Goal: Check status: Check status

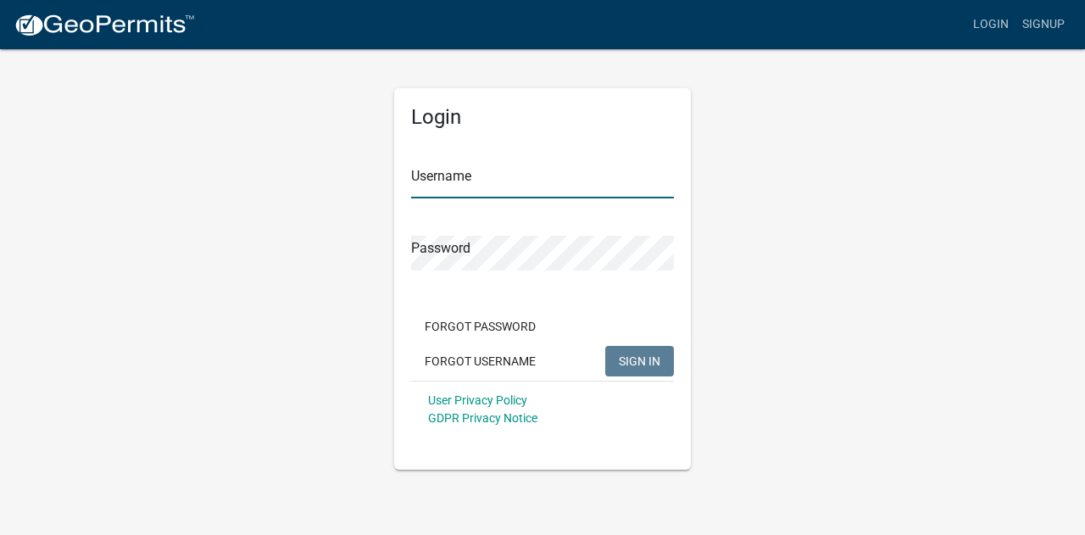
type input "moneycreektownship"
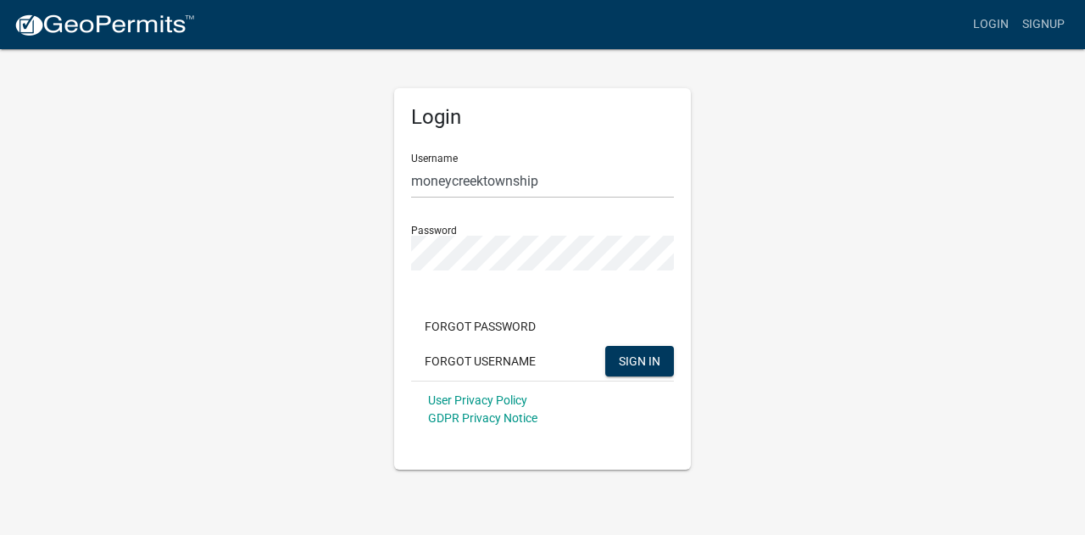
drag, startPoint x: 0, startPoint y: 0, endPoint x: 178, endPoint y: 244, distance: 302.1
drag, startPoint x: 178, startPoint y: 244, endPoint x: 764, endPoint y: 163, distance: 592.1
click at [758, 176] on div "Login Username moneycreektownship Password Forgot Password Forgot Username SIGN…" at bounding box center [542, 258] width 966 height 422
